Goal: Information Seeking & Learning: Learn about a topic

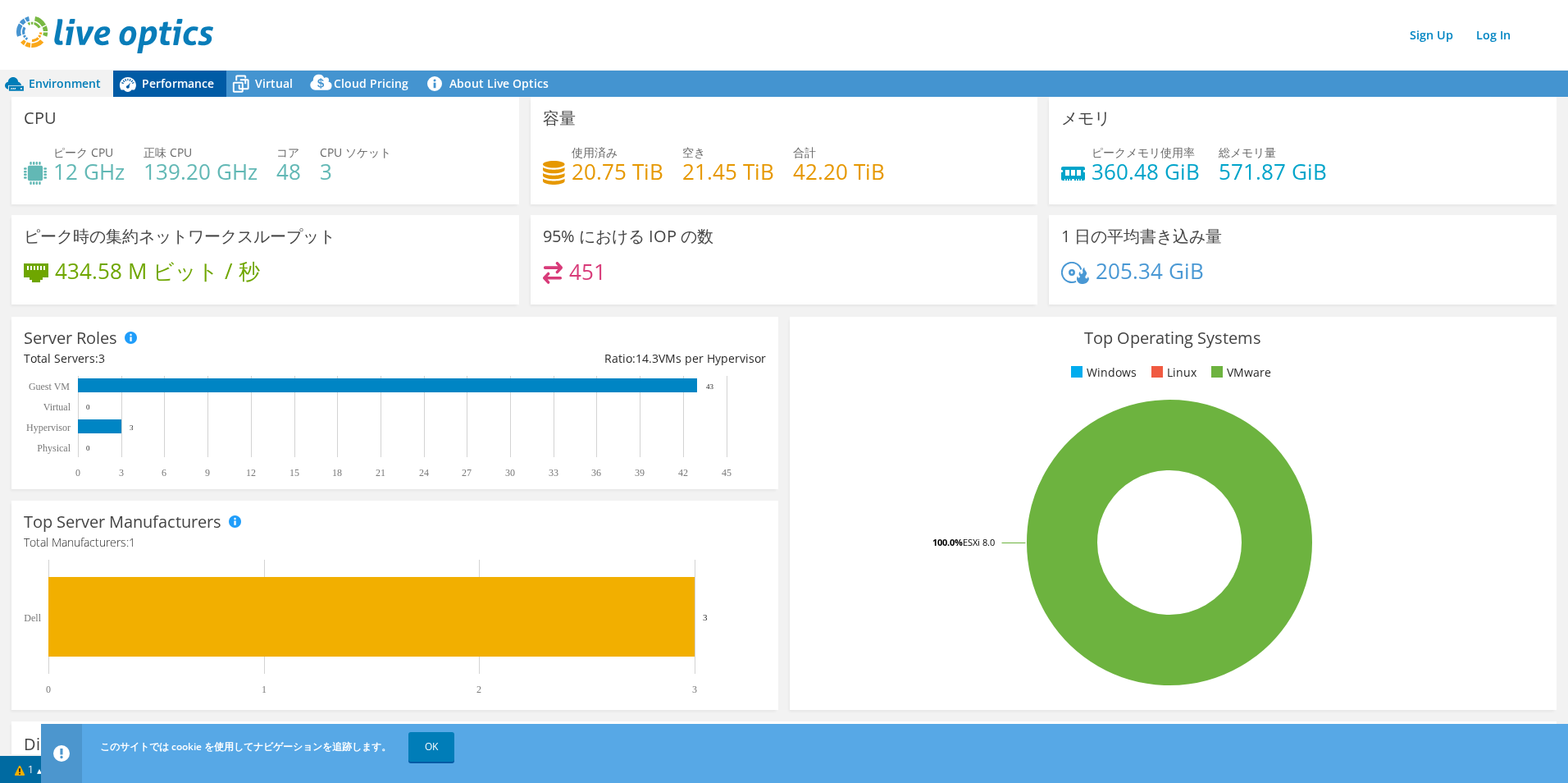
click at [165, 84] on span "Performance" at bounding box center [177, 84] width 72 height 16
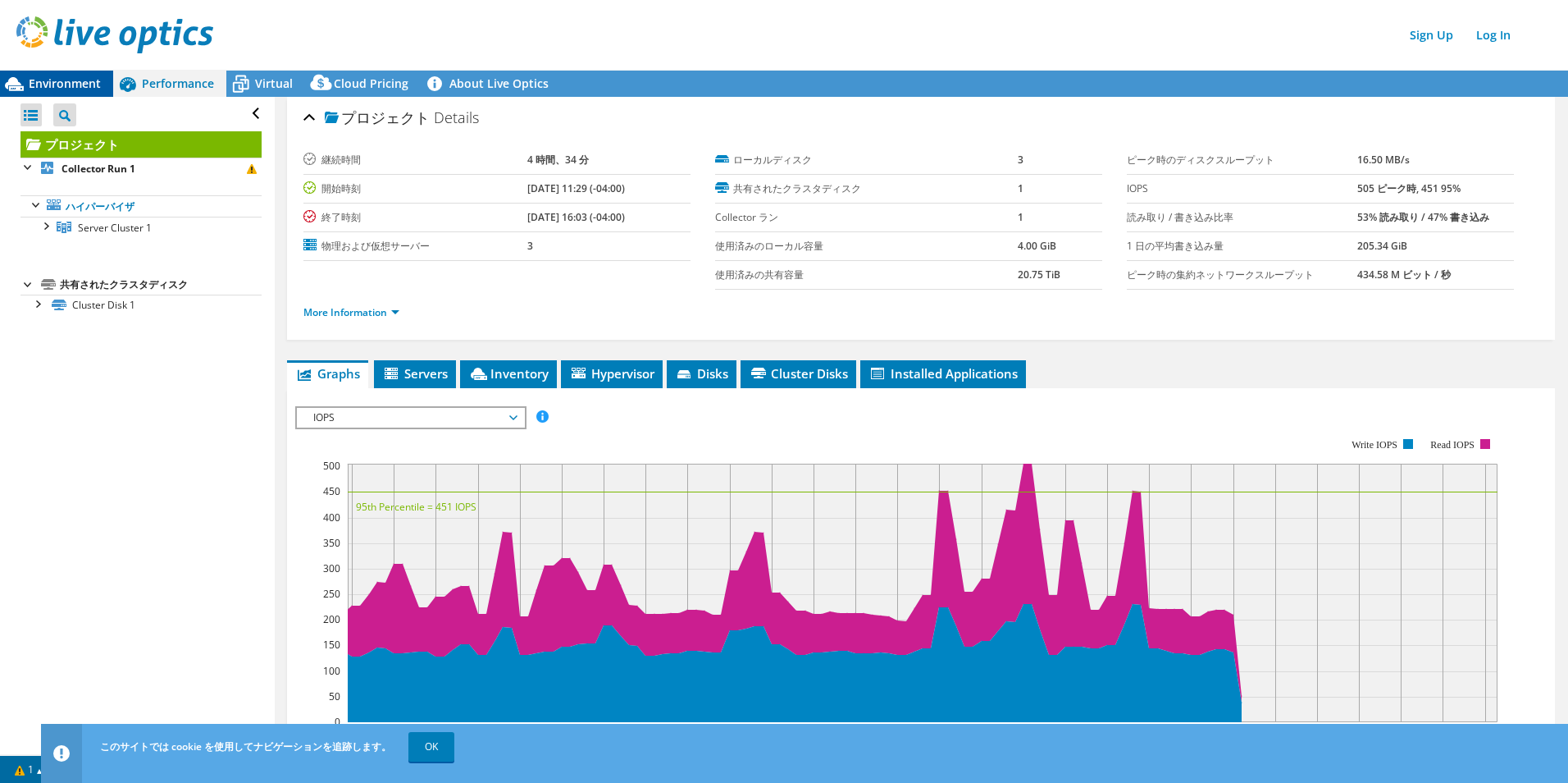
click at [52, 76] on span "Environment" at bounding box center [64, 84] width 72 height 16
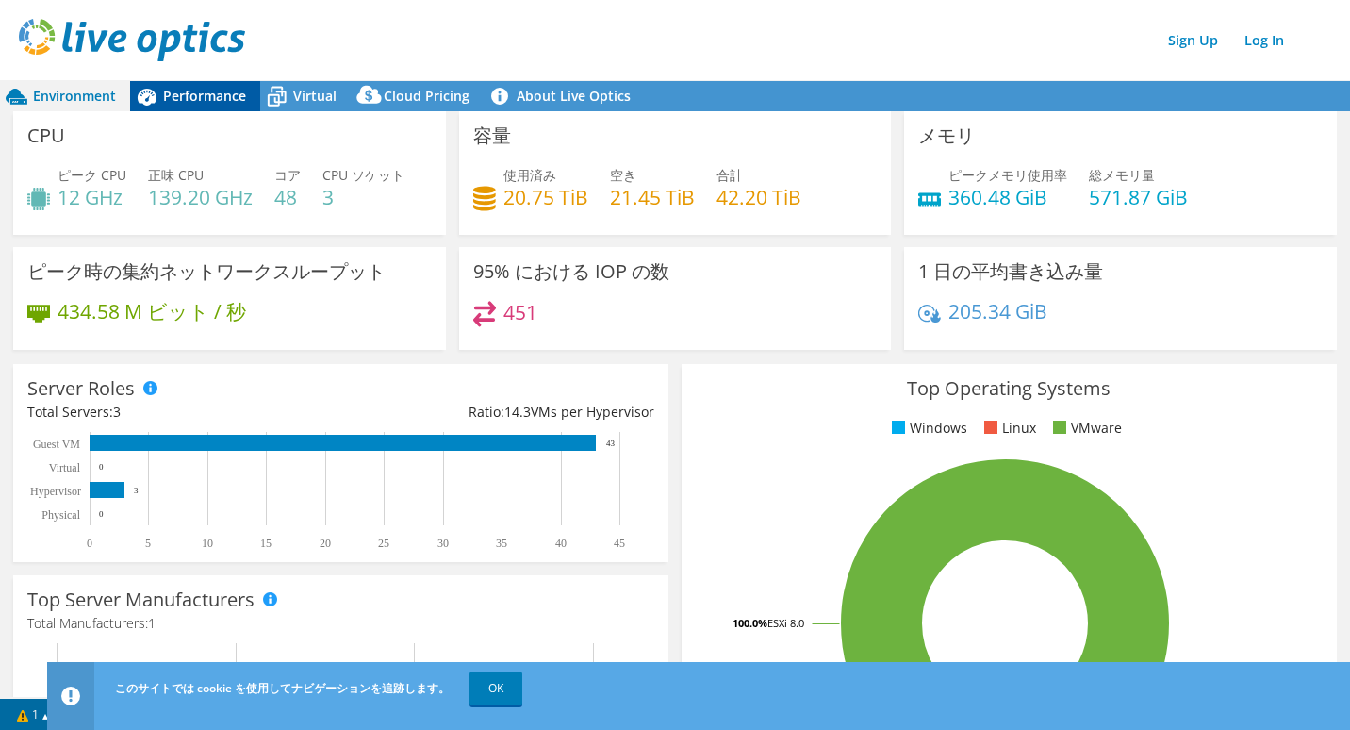
click at [178, 89] on span "Performance" at bounding box center [204, 96] width 83 height 18
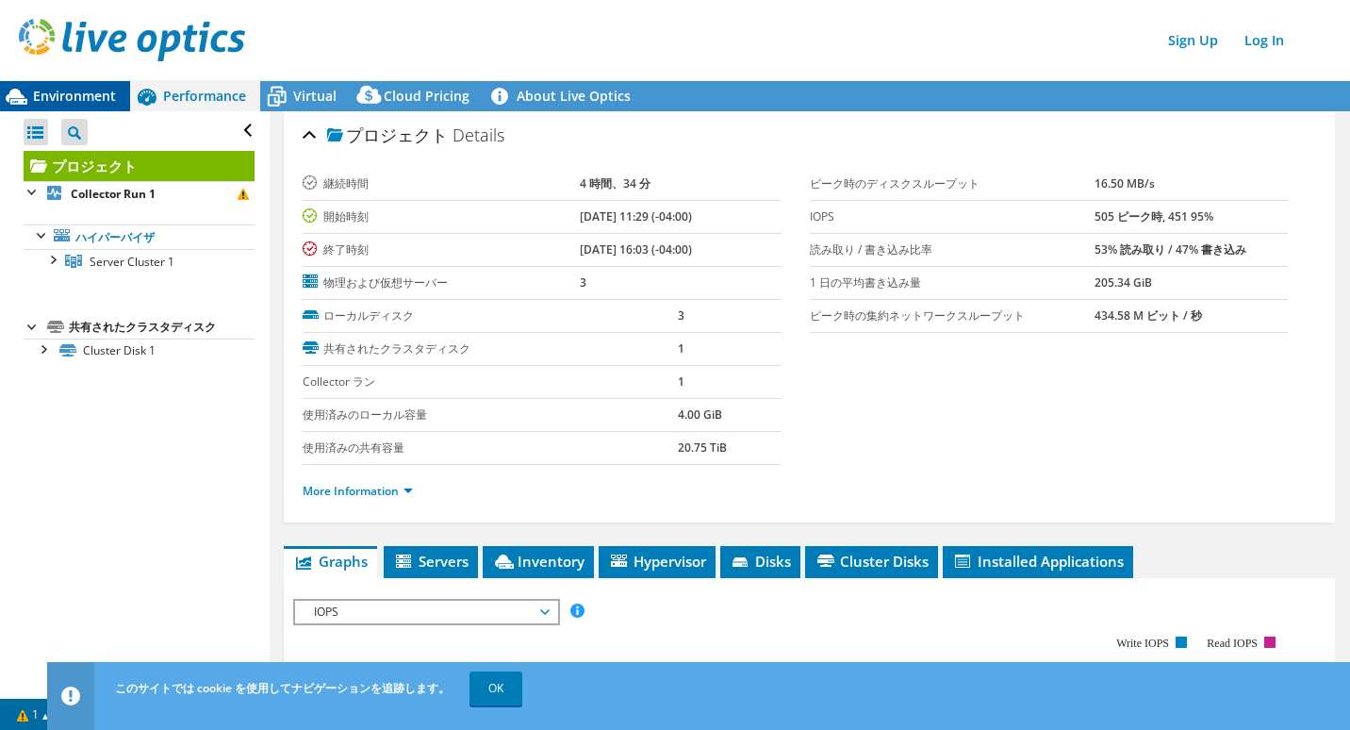
click at [78, 92] on span "Environment" at bounding box center [74, 96] width 83 height 18
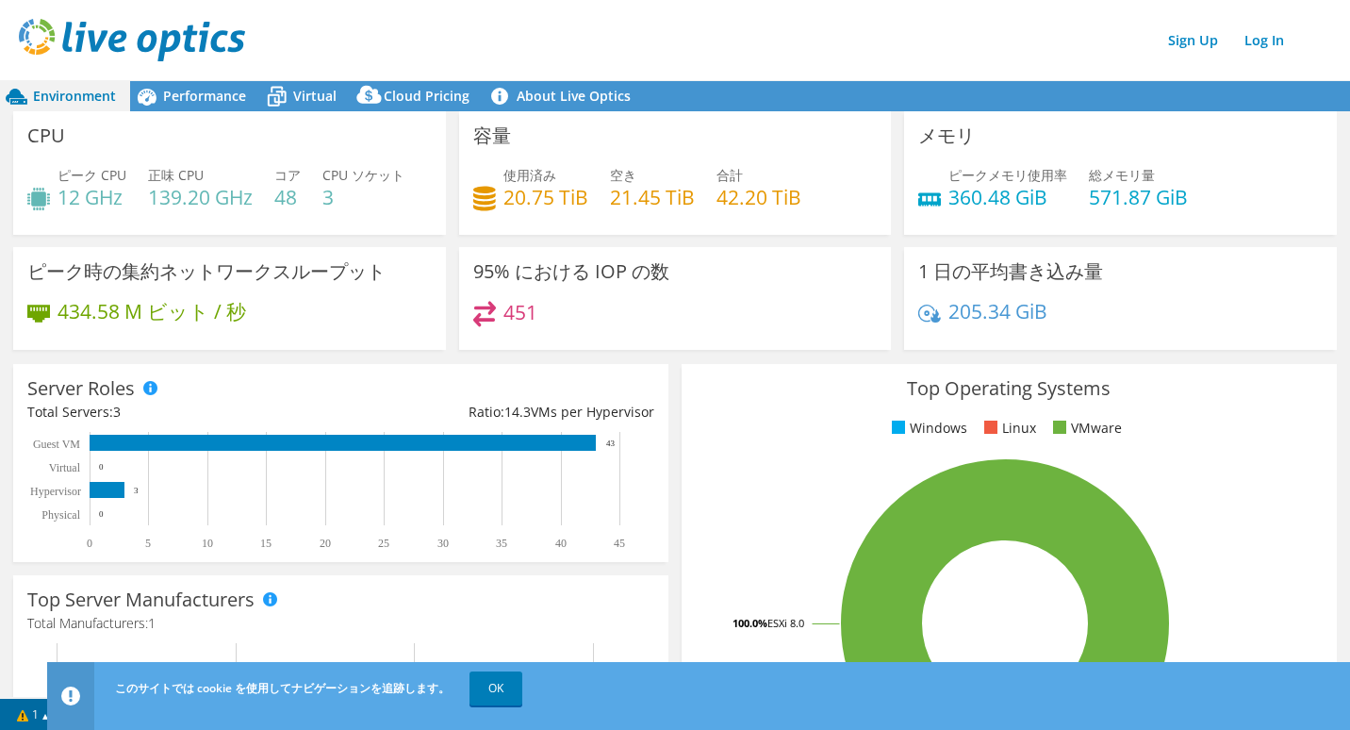
click at [757, 27] on div "Sign Up Log In" at bounding box center [694, 40] width 1350 height 42
click at [324, 319] on div "434.58 M ビット / 秒" at bounding box center [229, 321] width 405 height 40
click at [313, 97] on span "Virtual" at bounding box center [314, 96] width 43 height 18
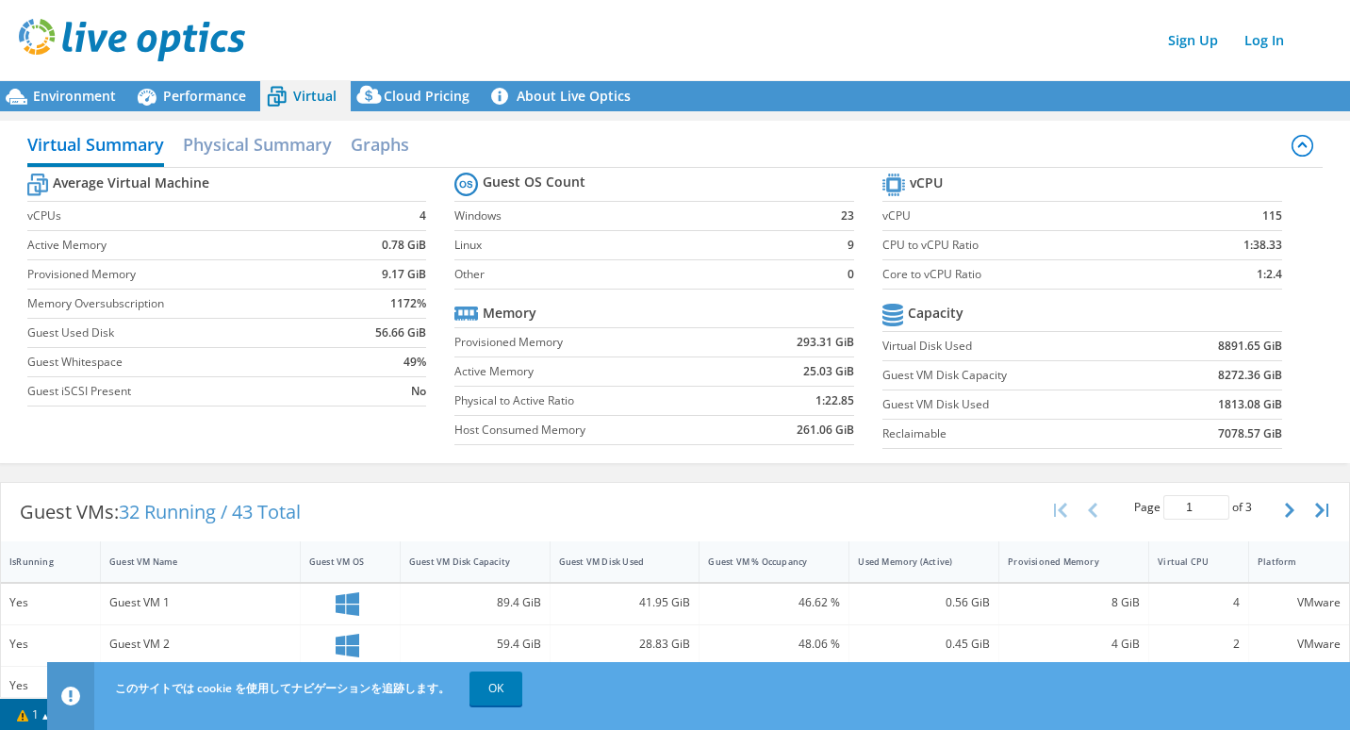
click at [655, 248] on label "Linux" at bounding box center [636, 245] width 363 height 19
click at [85, 90] on span "Environment" at bounding box center [74, 96] width 83 height 18
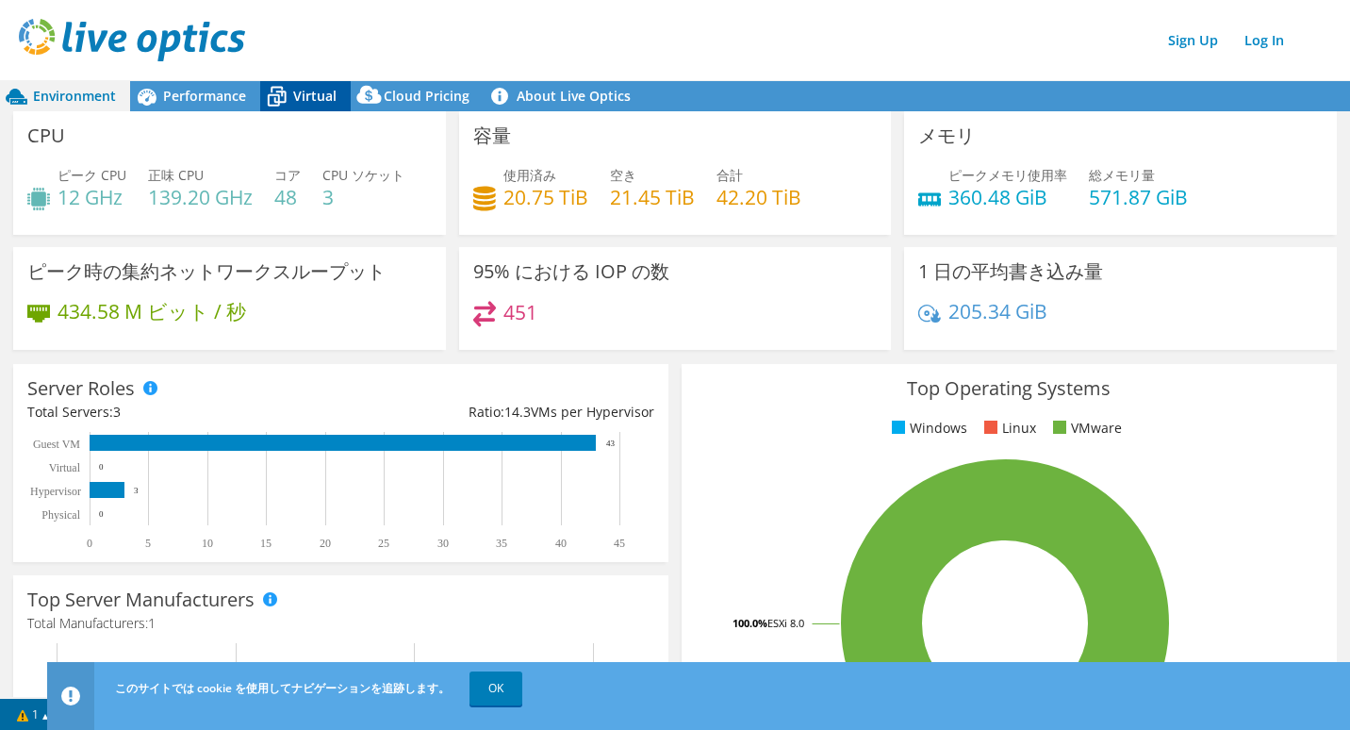
click at [301, 92] on span "Virtual" at bounding box center [314, 96] width 43 height 18
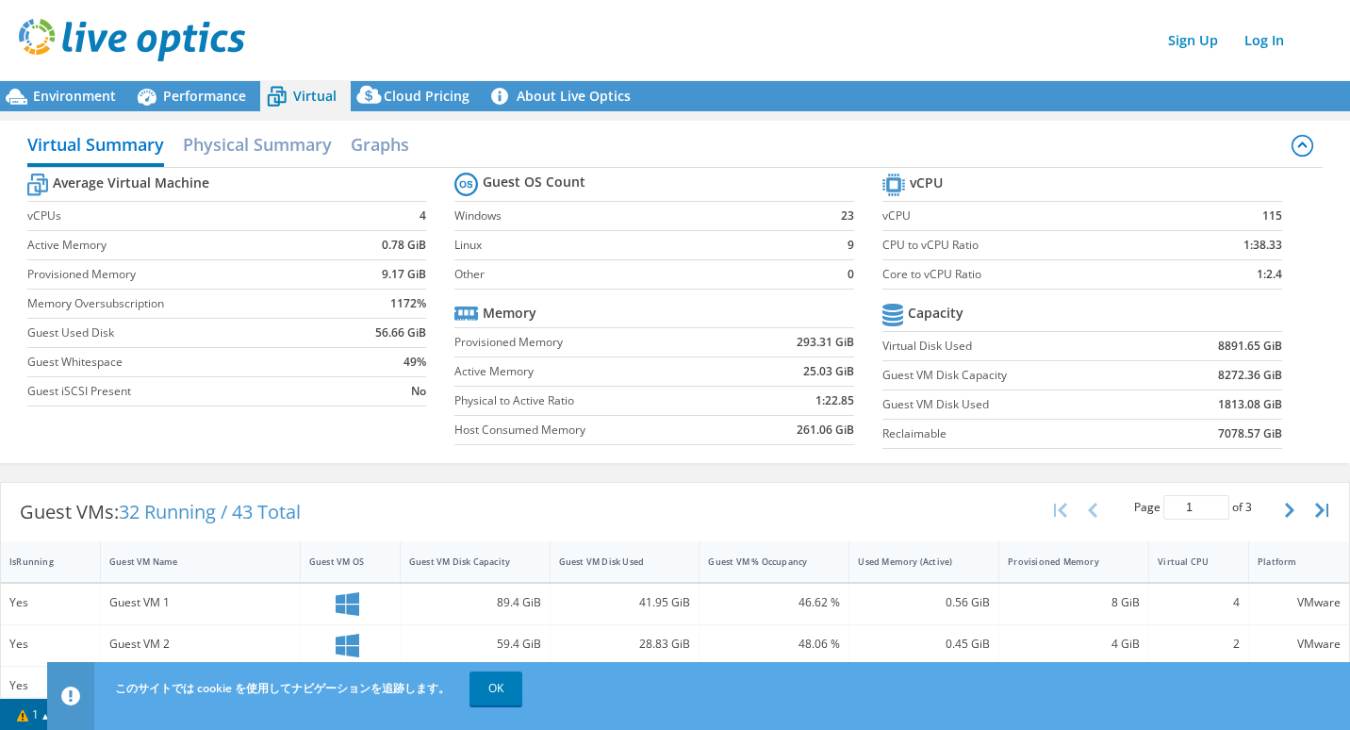
click at [641, 438] on label "Host Consumed Memory" at bounding box center [597, 430] width 284 height 19
click at [92, 75] on header "Sign Up Log In" at bounding box center [694, 40] width 1388 height 80
click at [89, 96] on span "Environment" at bounding box center [74, 96] width 83 height 18
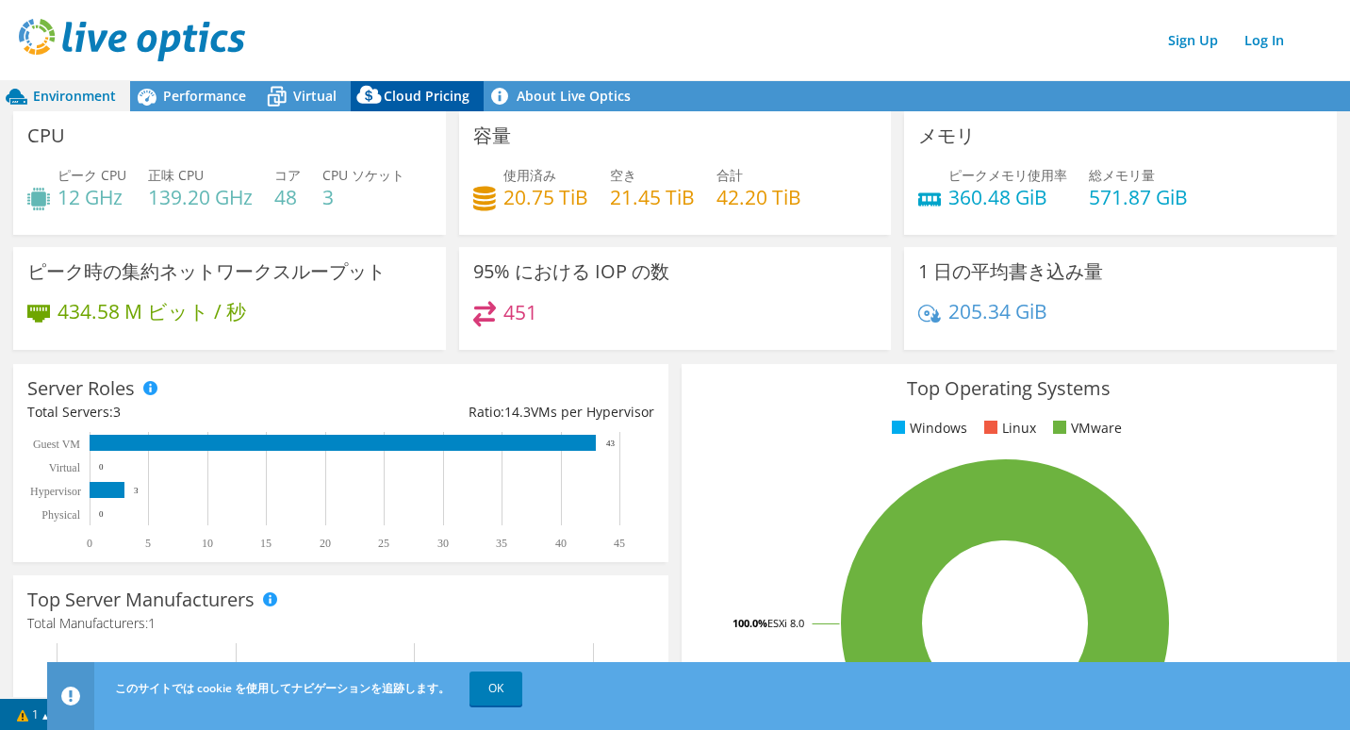
click at [413, 94] on span "Cloud Pricing" at bounding box center [427, 96] width 86 height 18
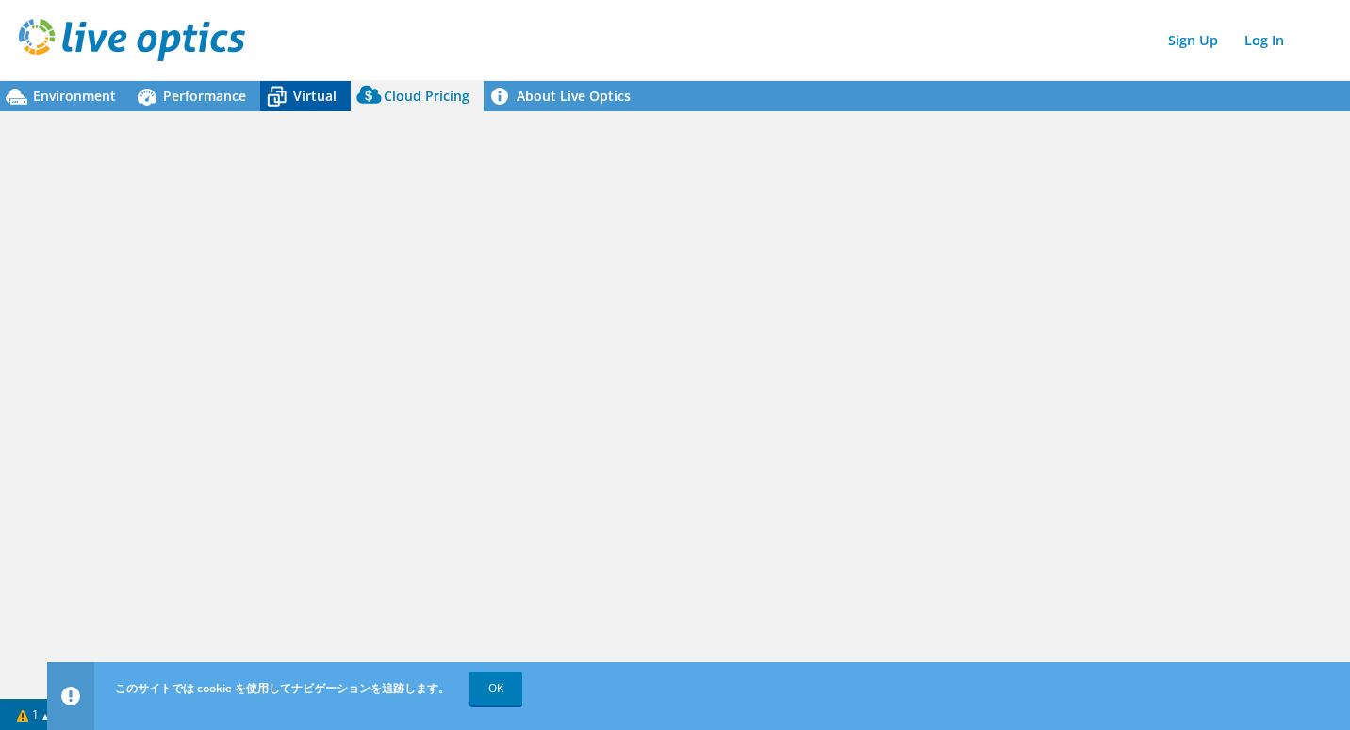
click at [277, 92] on icon at bounding box center [276, 96] width 33 height 33
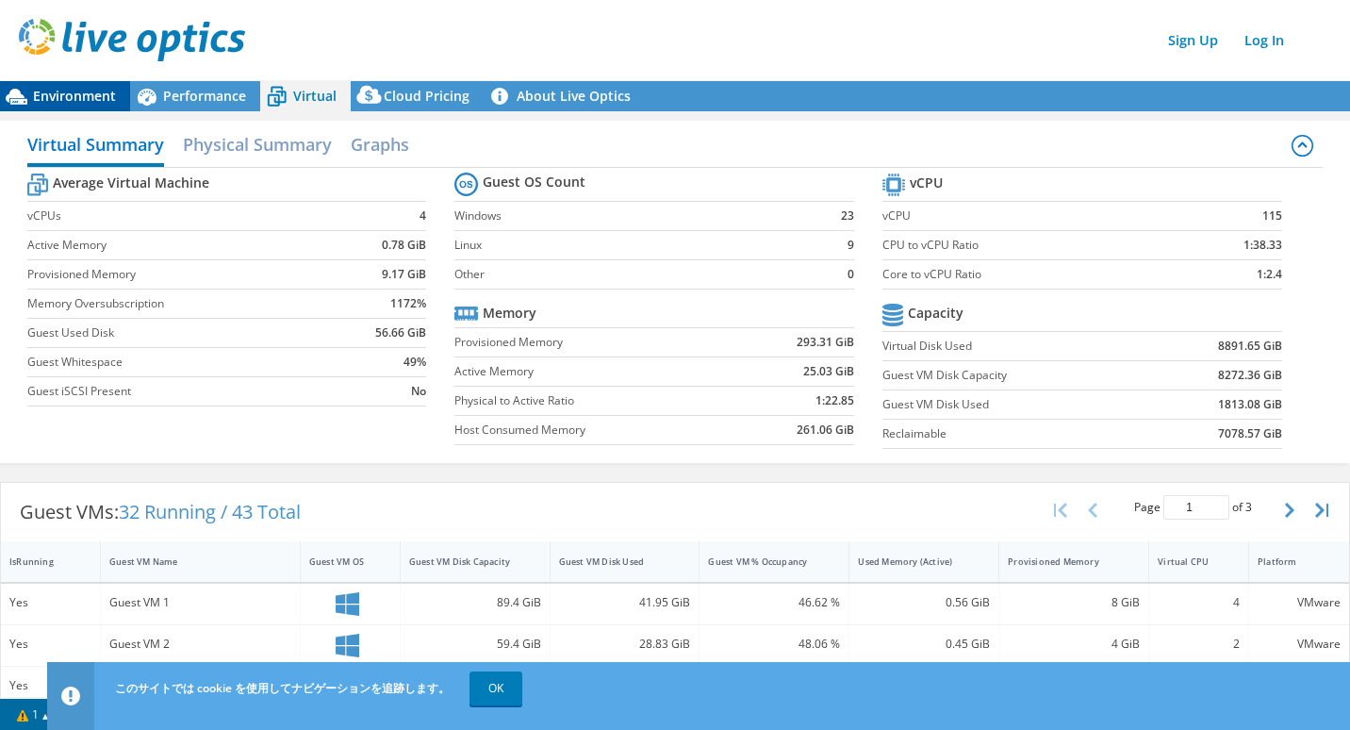
click at [57, 88] on span "Environment" at bounding box center [74, 96] width 83 height 18
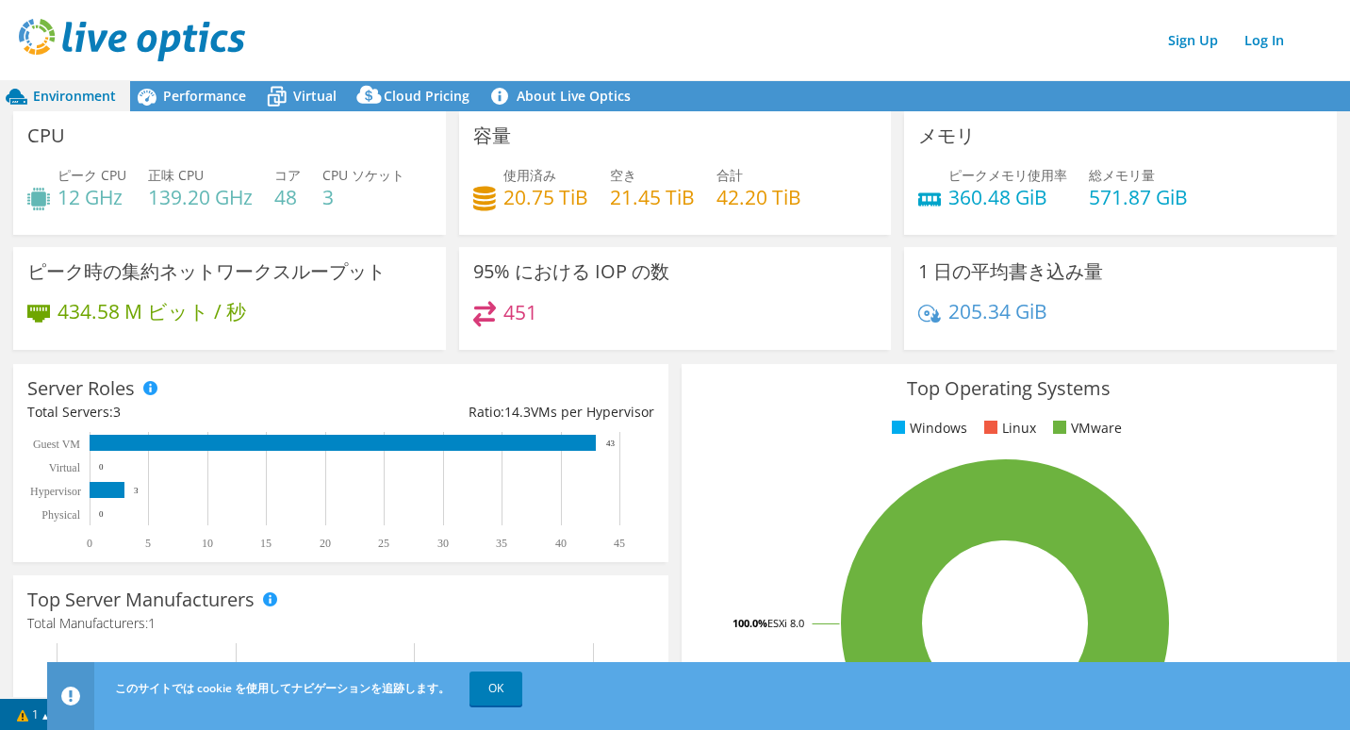
click at [906, 279] on div "1 日の平均書き込み量 205.34 GiB" at bounding box center [1120, 298] width 433 height 103
